Goal: Task Accomplishment & Management: Complete application form

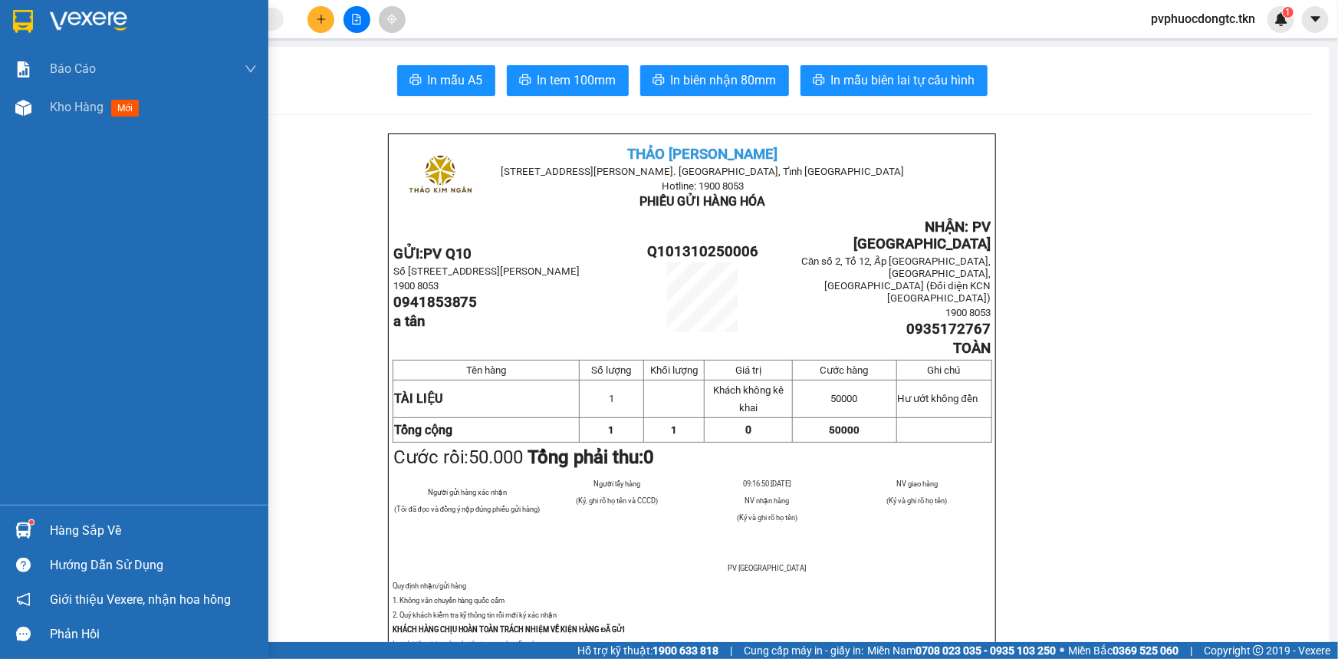
click at [87, 521] on div "Hàng sắp về" at bounding box center [153, 530] width 207 height 23
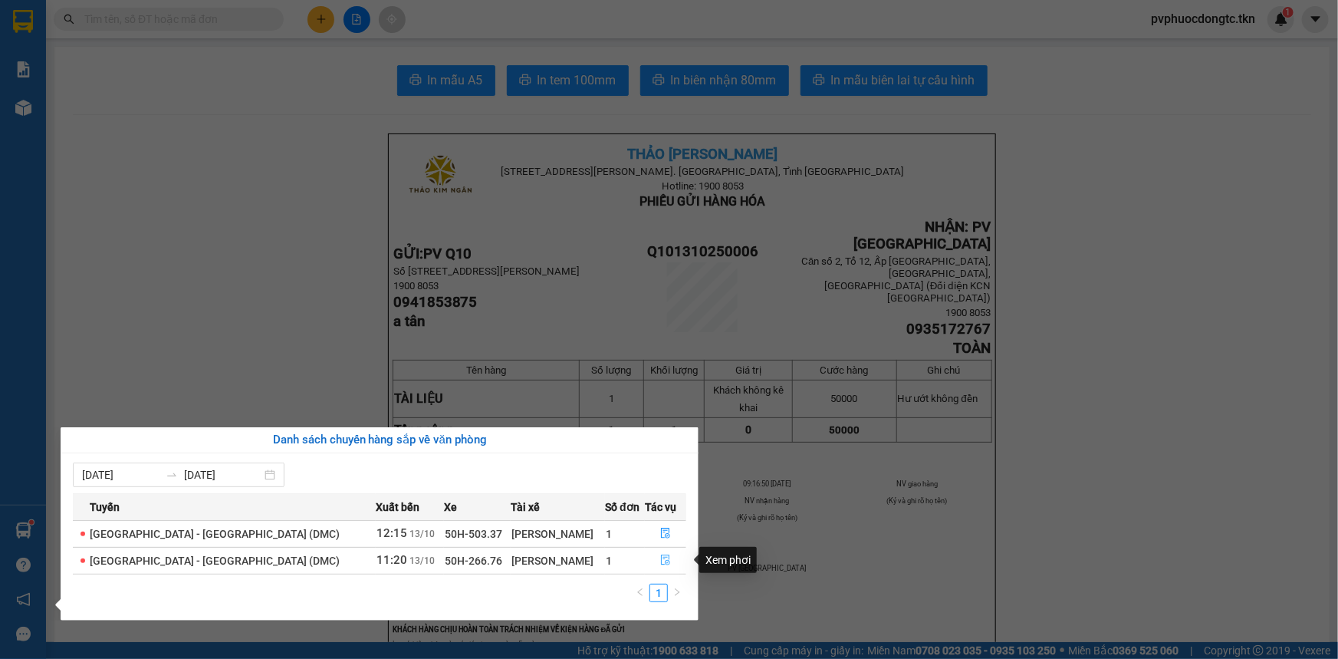
click at [649, 560] on button "button" at bounding box center [665, 560] width 40 height 25
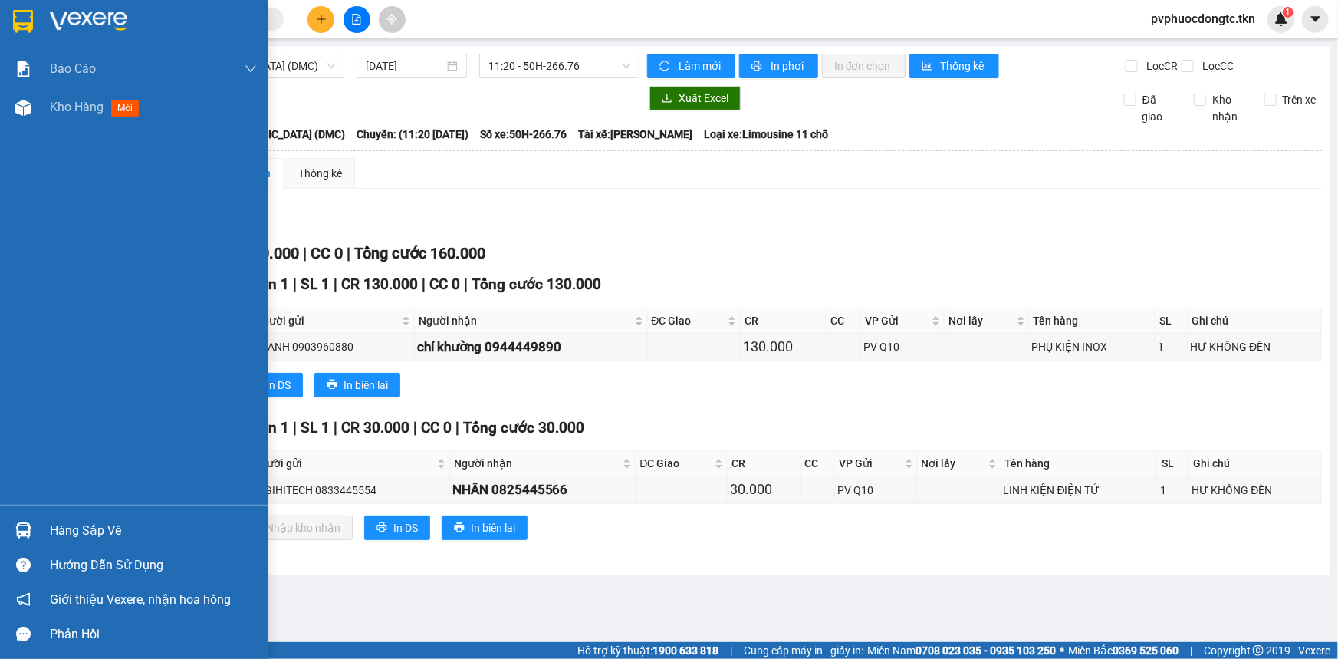
click at [84, 517] on div "Hàng sắp về" at bounding box center [134, 530] width 268 height 34
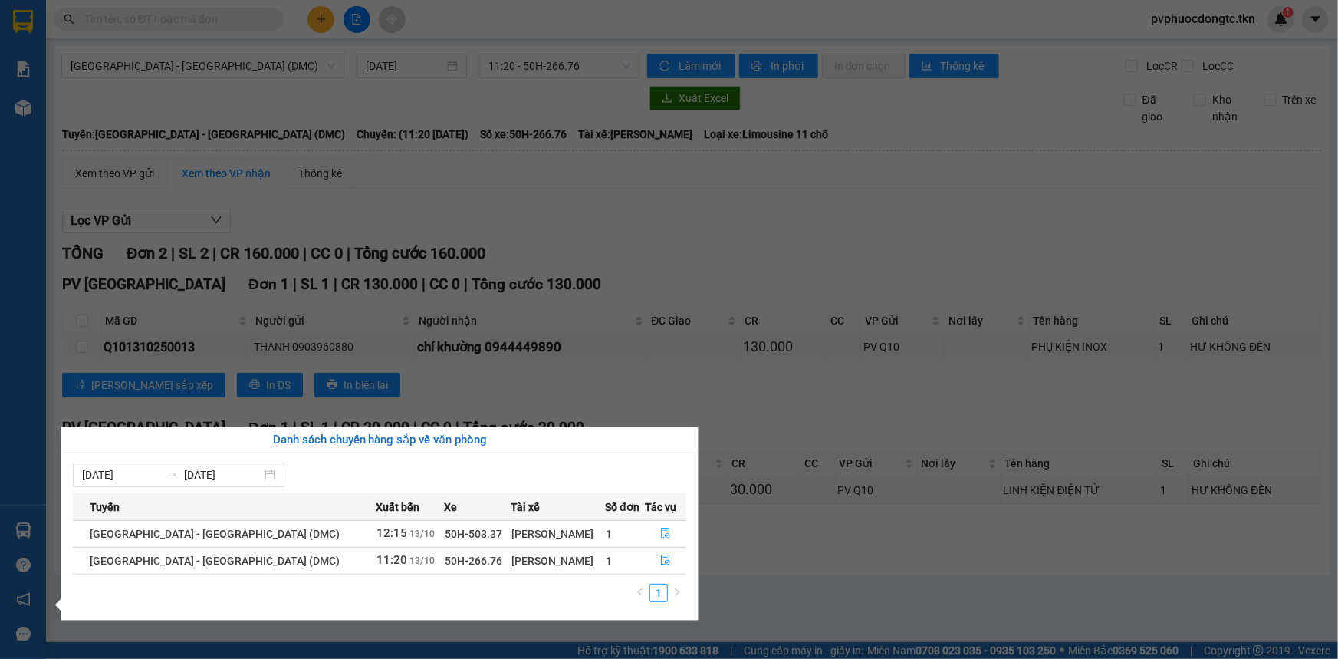
click at [645, 530] on button "button" at bounding box center [665, 533] width 40 height 25
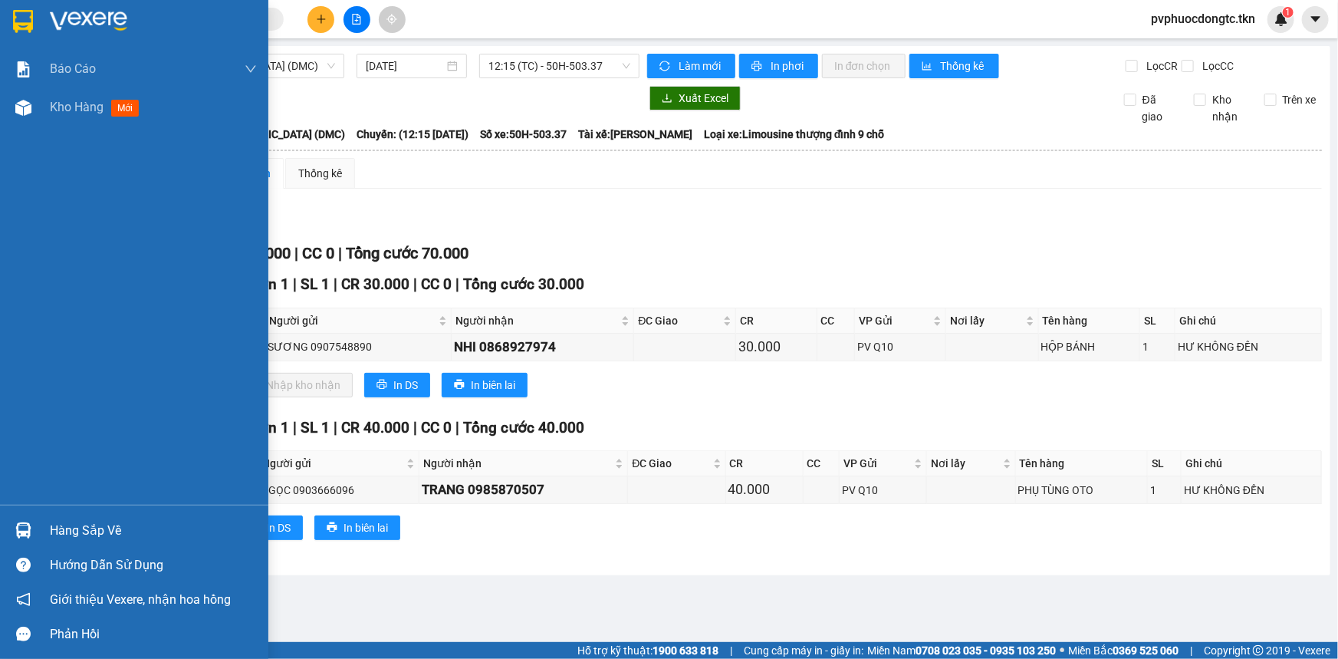
click at [84, 529] on div "Hàng sắp về" at bounding box center [153, 530] width 207 height 23
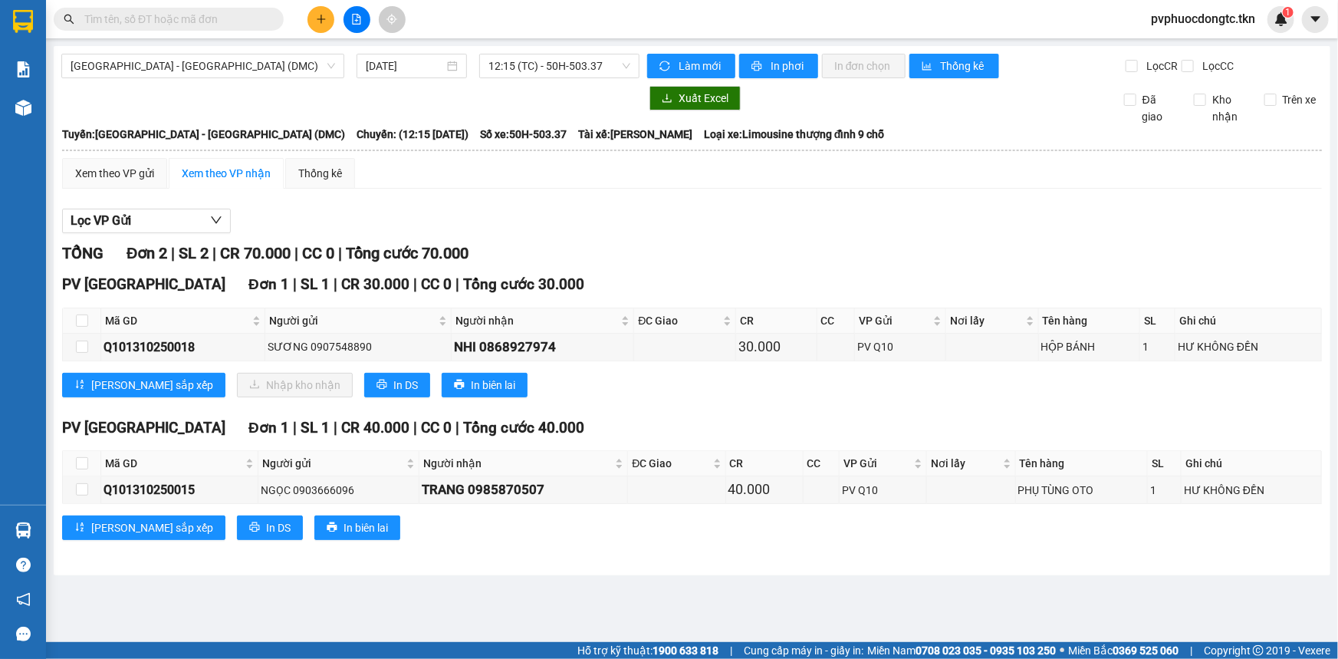
click at [642, 227] on section "Kết quả tìm kiếm ( 0 ) Bộ lọc No Data pvphuocdongtc.tkn 1 Báo cáo Mẫu 1: Báo cá…" at bounding box center [669, 329] width 1338 height 659
click at [320, 21] on icon "plus" at bounding box center [320, 19] width 1 height 8
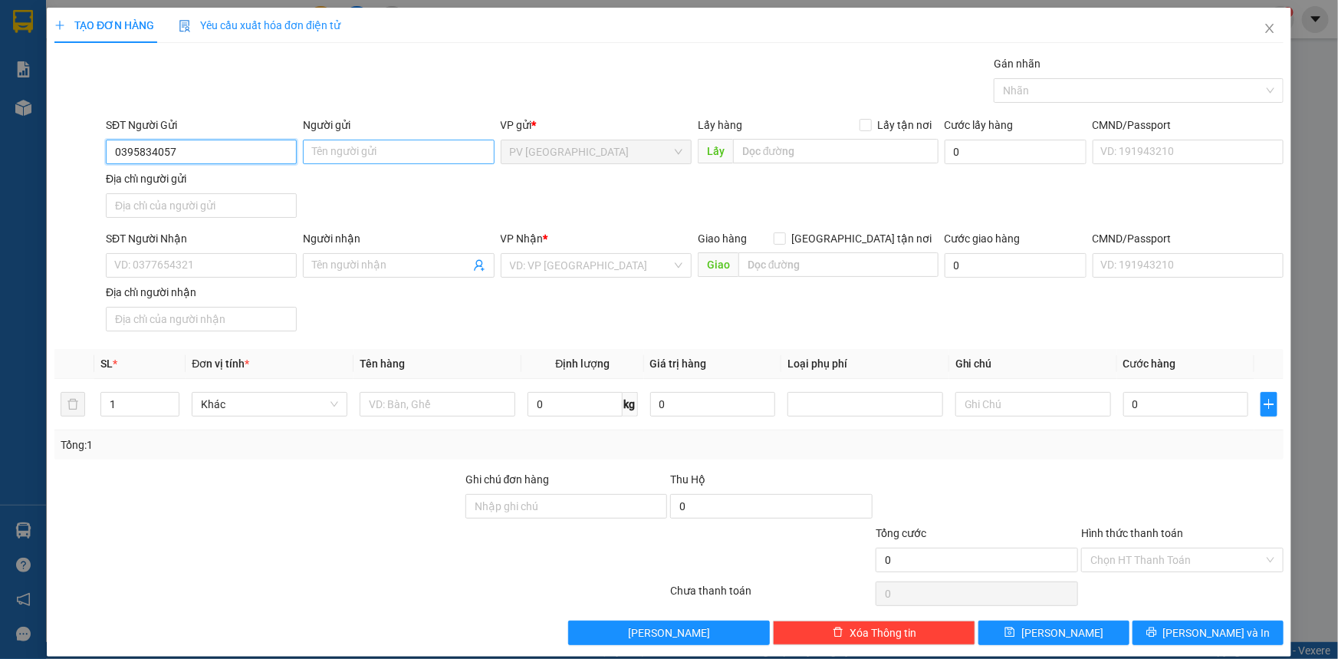
type input "0395834057"
click at [355, 156] on input "Người gửi" at bounding box center [398, 152] width 191 height 25
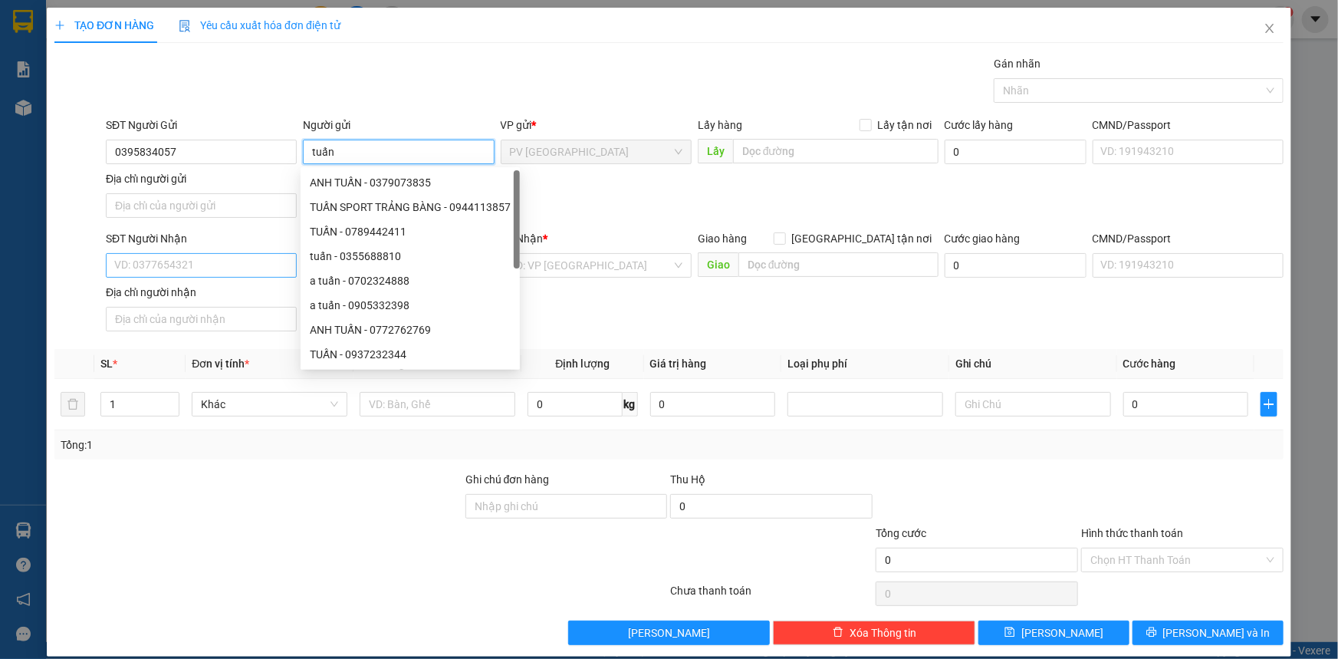
type input "tuấn"
click at [197, 261] on input "SĐT Người Nhận" at bounding box center [201, 265] width 191 height 25
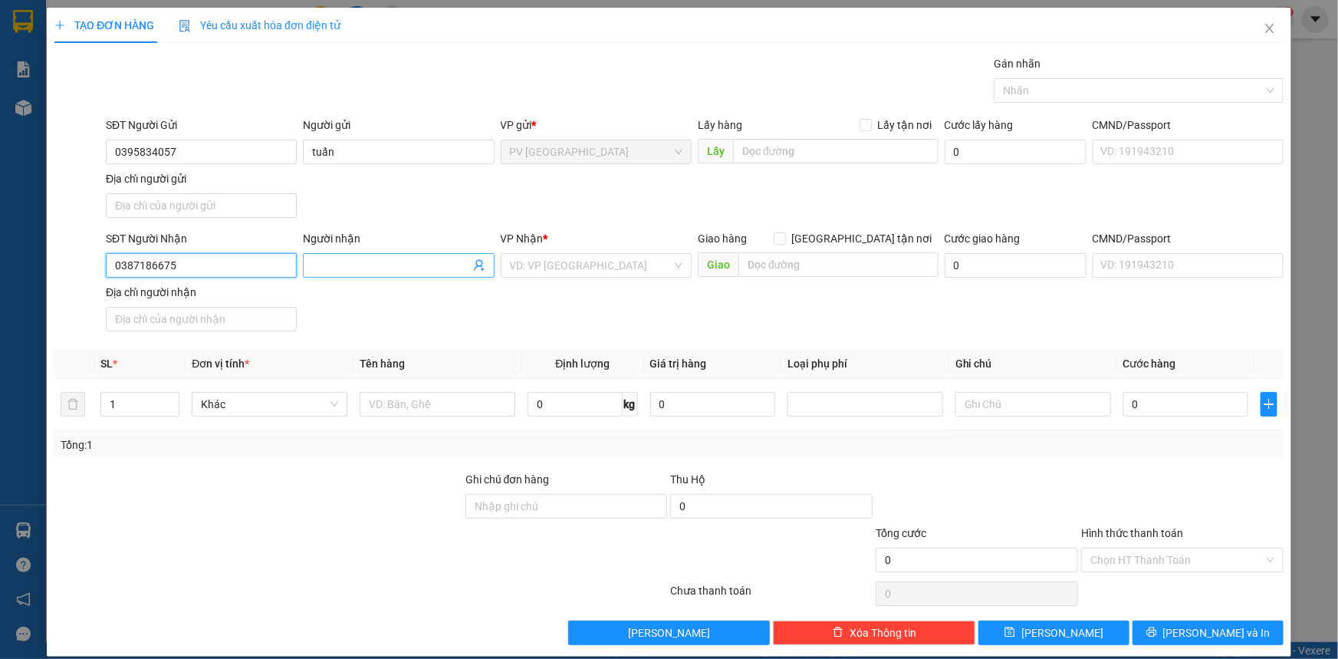
type input "0387186675"
click at [316, 276] on span at bounding box center [398, 265] width 191 height 25
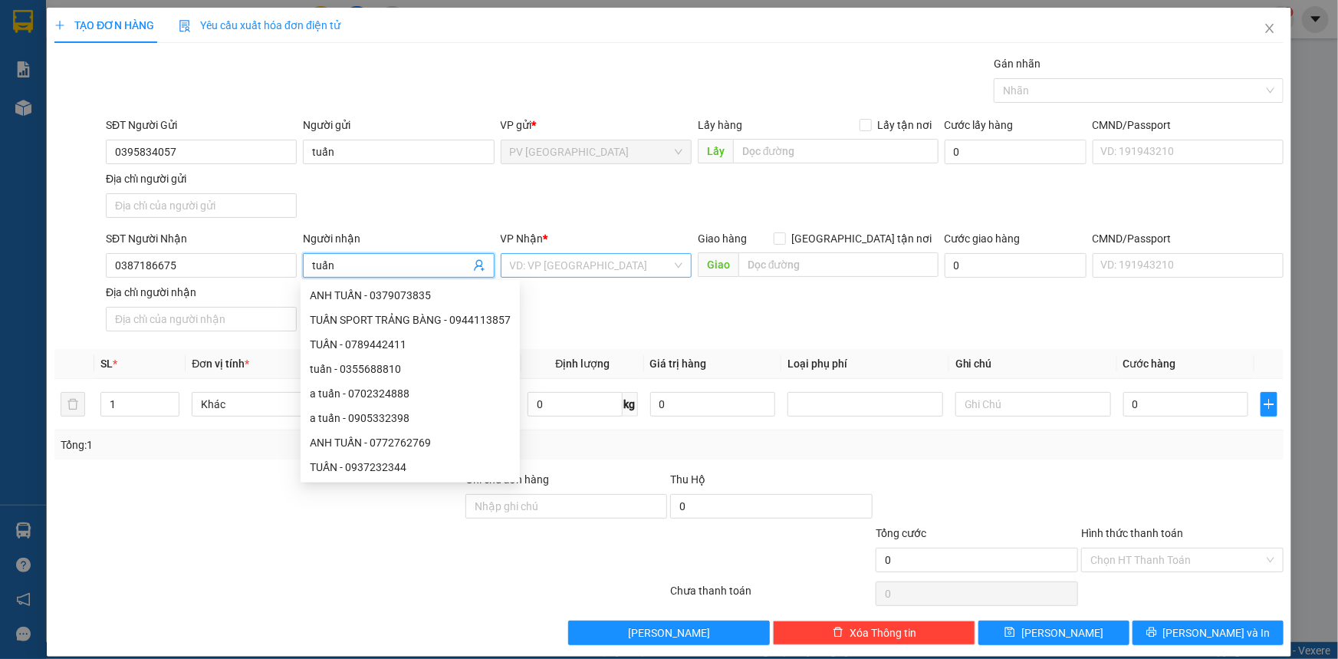
type input "tuấn"
click at [537, 264] on input "search" at bounding box center [591, 265] width 162 height 23
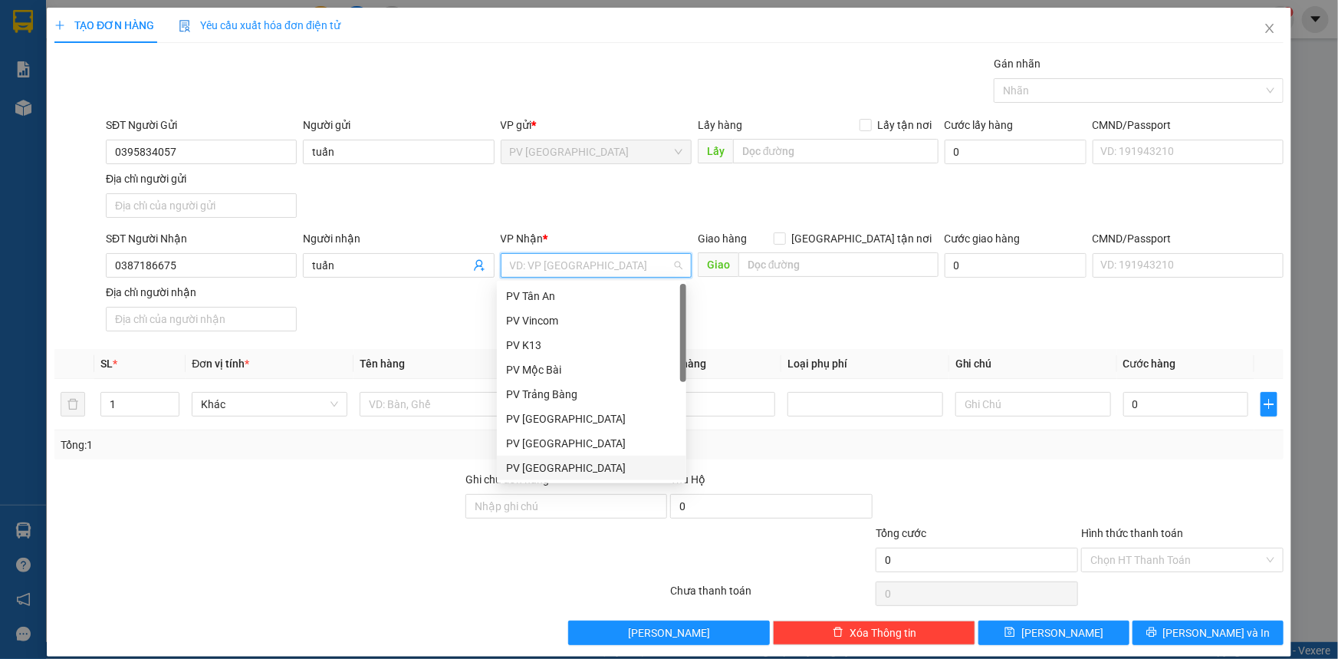
click at [576, 468] on div "PV [GEOGRAPHIC_DATA]" at bounding box center [591, 467] width 171 height 17
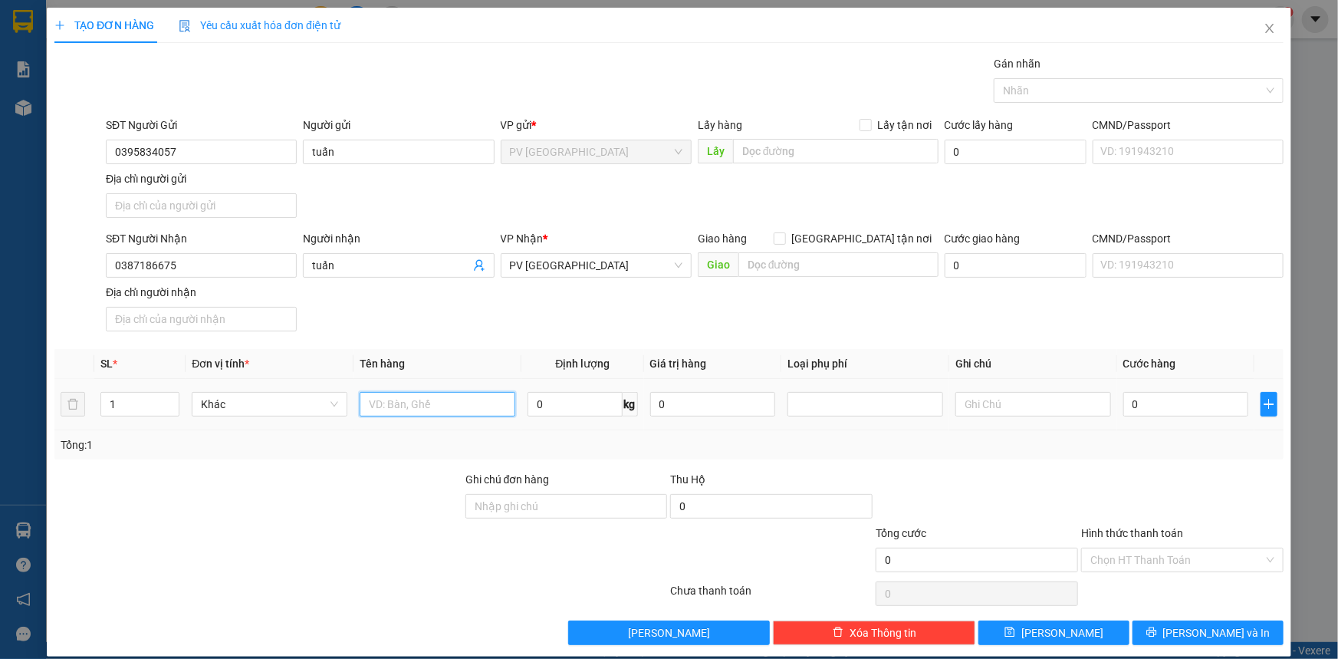
click at [444, 413] on input "text" at bounding box center [438, 404] width 156 height 25
type input "hồ sơ"
click at [1148, 414] on input "0" at bounding box center [1185, 404] width 125 height 25
type input "3"
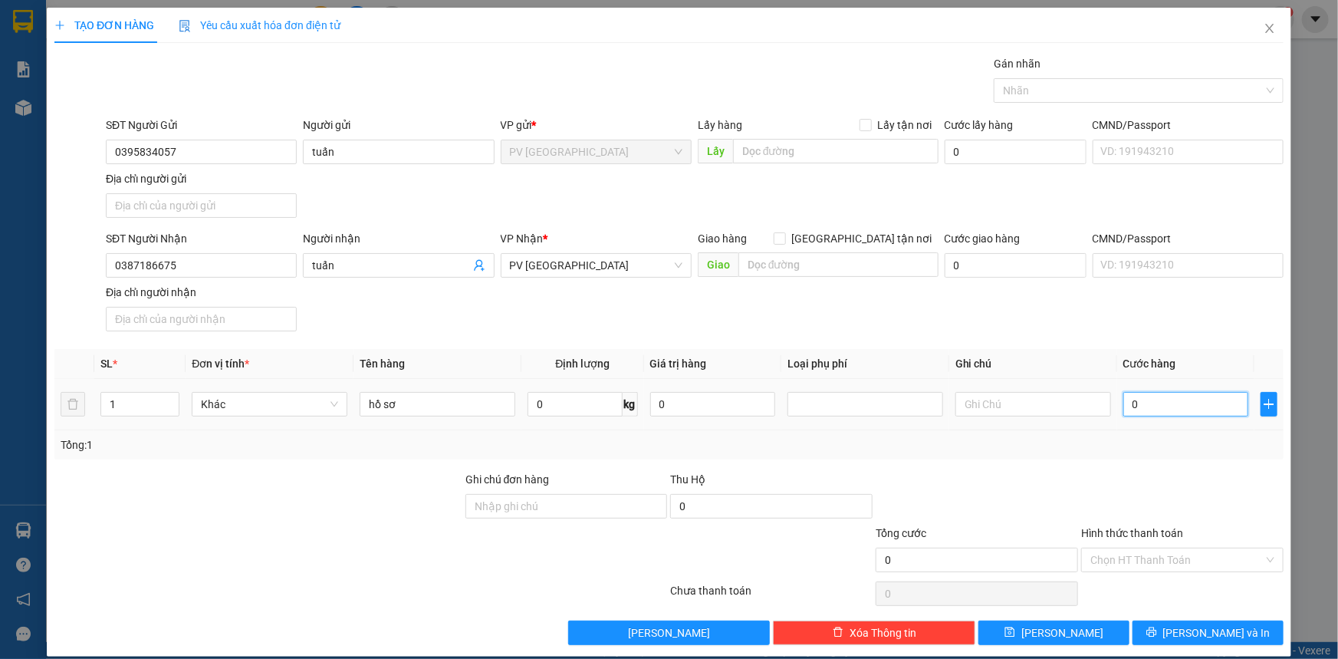
type input "3"
type input "30"
type input "3"
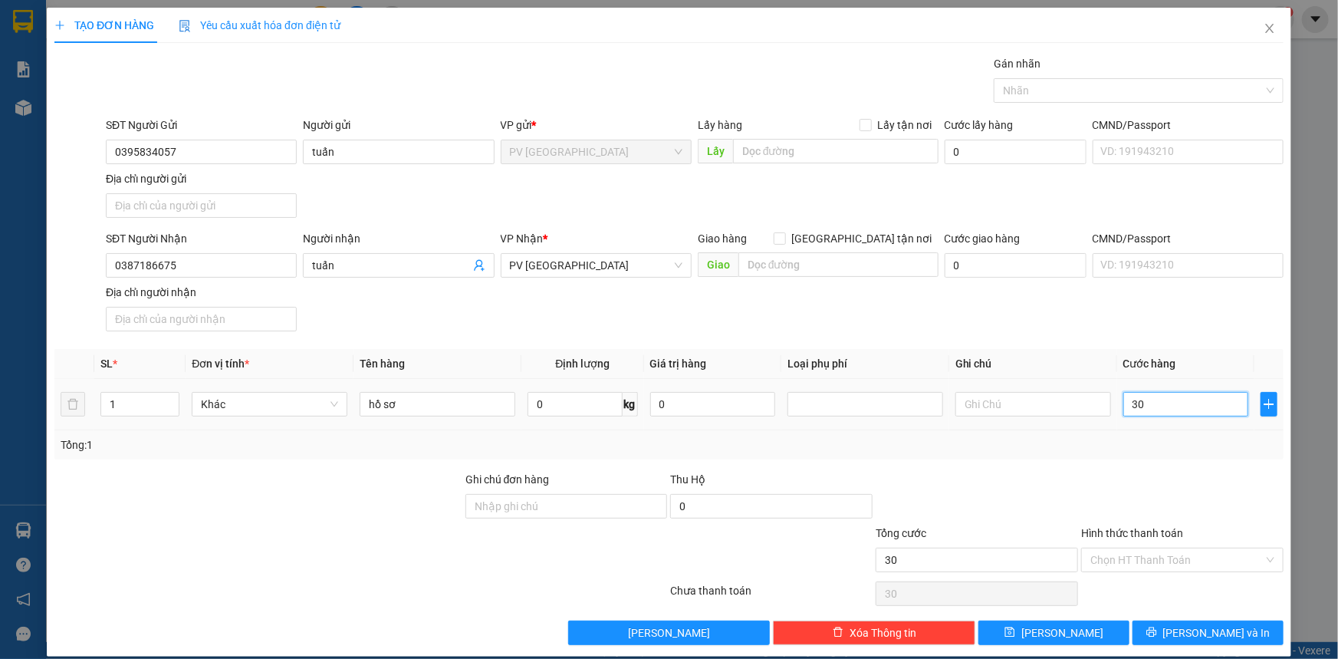
type input "3"
type input "0"
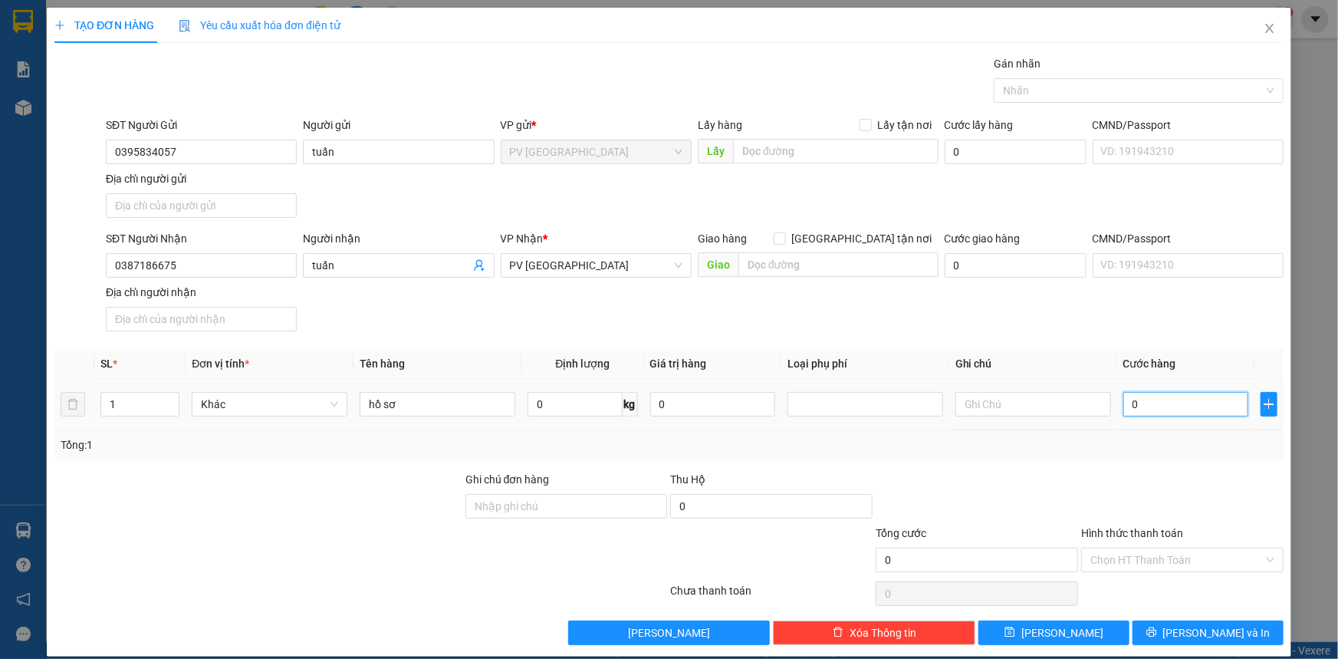
type input "02"
type input "2"
type input "020"
type input "20"
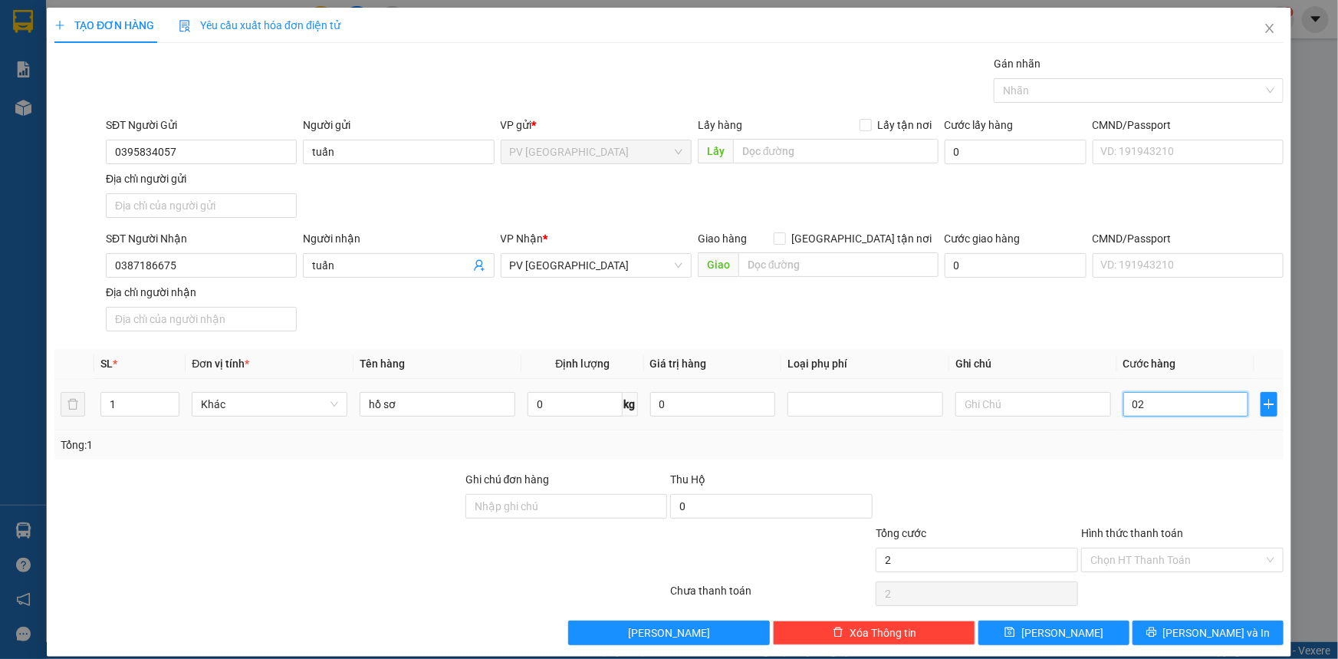
type input "20"
type input "20.000"
click at [1158, 437] on div "Tổng: 1" at bounding box center [669, 444] width 1217 height 17
drag, startPoint x: 546, startPoint y: 164, endPoint x: 568, endPoint y: 149, distance: 27.0
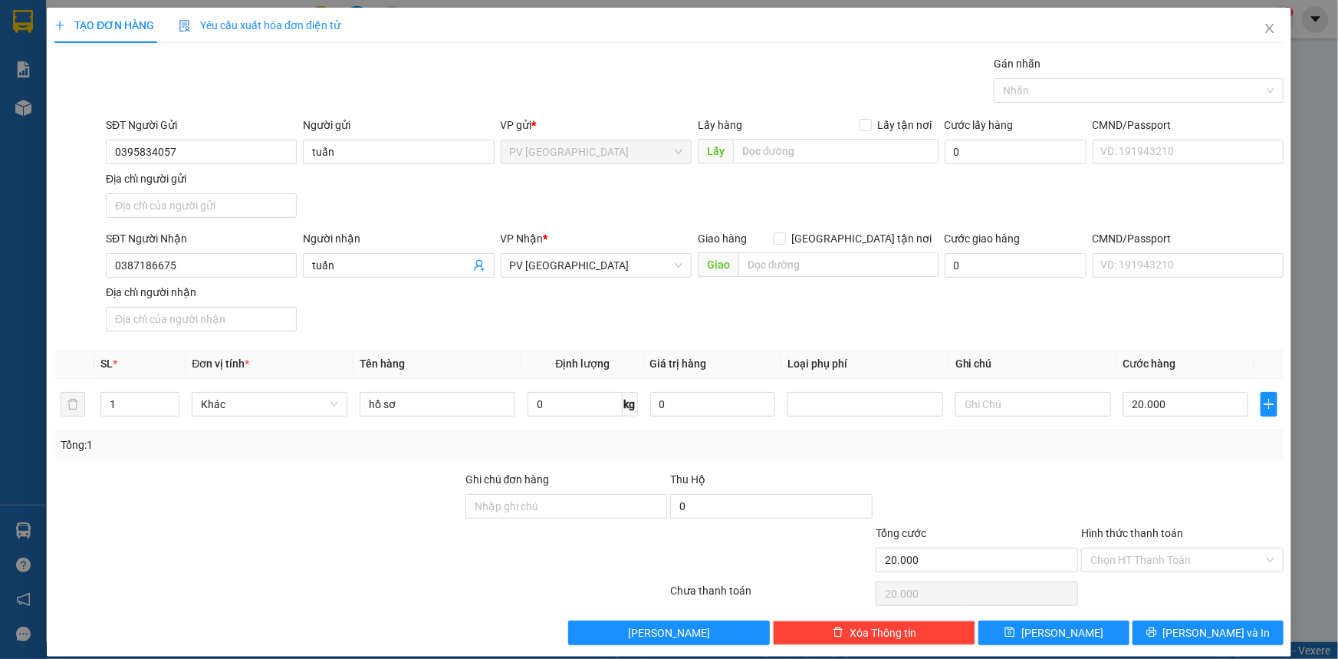
click at [546, 163] on div "VP gửi * PV [GEOGRAPHIC_DATA]" at bounding box center [596, 144] width 191 height 54
click at [568, 149] on span "PV [GEOGRAPHIC_DATA]" at bounding box center [596, 151] width 172 height 23
click at [1112, 550] on input "Hình thức thanh toán" at bounding box center [1176, 559] width 173 height 23
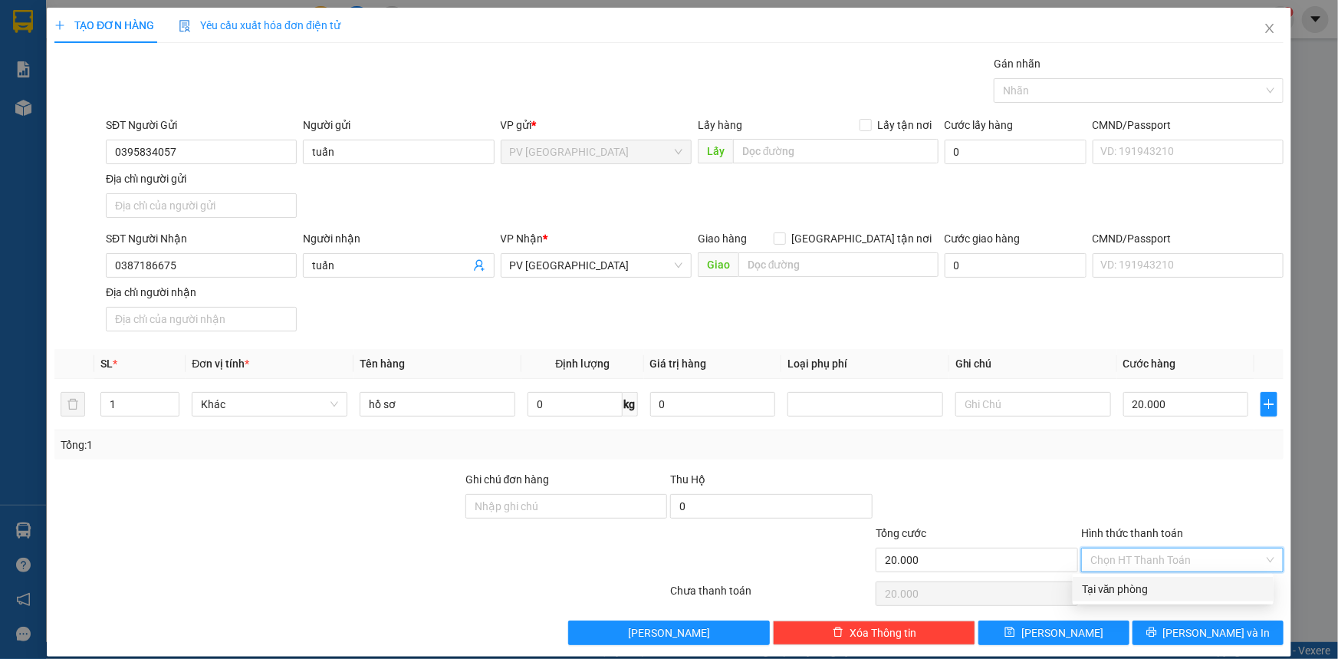
click at [1125, 580] on div "Tại văn phòng" at bounding box center [1173, 588] width 182 height 17
type input "0"
click at [1165, 622] on button "[PERSON_NAME] và In" at bounding box center [1207, 632] width 151 height 25
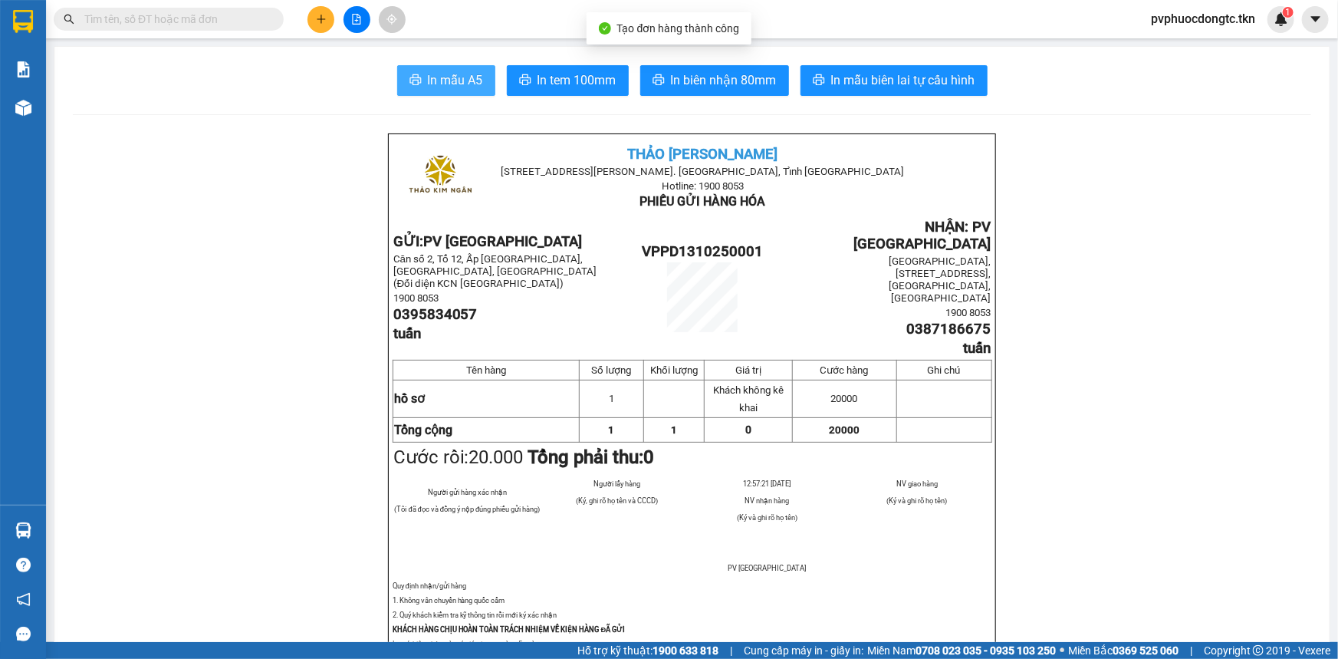
click at [452, 65] on button "In mẫu A5" at bounding box center [446, 80] width 98 height 31
click at [436, 81] on span "In mẫu A5" at bounding box center [455, 80] width 55 height 19
